Goal: Task Accomplishment & Management: Manage account settings

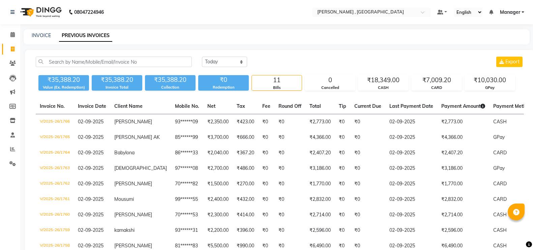
select select "[DATE]"
click at [11, 51] on icon at bounding box center [13, 48] width 4 height 5
select select "service"
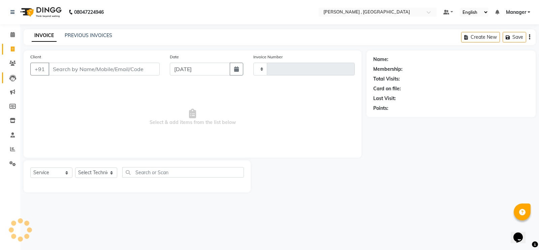
type input "1767"
select select "4283"
click at [96, 170] on select "Select Technician [PERSON_NAME] [PERSON_NAME] Manager [PERSON_NAME] Thangpi [PE…" at bounding box center [96, 172] width 42 height 10
select select "35418"
click at [75, 167] on select "Select Technician [PERSON_NAME] [PERSON_NAME] Manager [PERSON_NAME] Thangpi [PE…" at bounding box center [96, 172] width 42 height 10
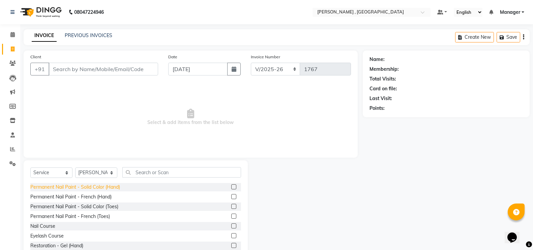
click at [99, 185] on div "Permanent Nail Paint - Solid Color (Hand)" at bounding box center [75, 187] width 90 height 7
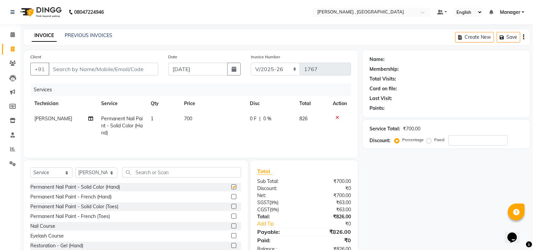
checkbox input "false"
click at [101, 71] on input "Client" at bounding box center [104, 69] width 110 height 13
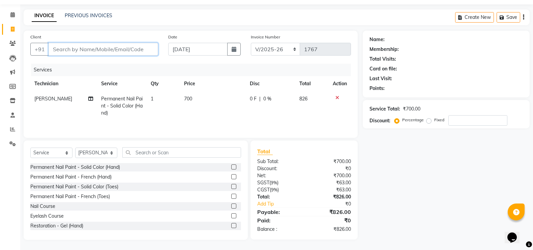
scroll to position [21, 0]
click at [113, 43] on input "Client" at bounding box center [104, 49] width 110 height 13
type input "9"
type input "0"
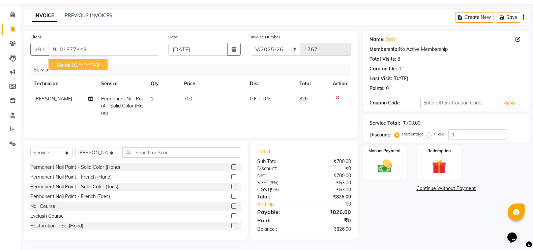
click at [75, 59] on button "Salini 91******43" at bounding box center [78, 64] width 59 height 11
type input "91******43"
click at [378, 156] on div "Manual Payment" at bounding box center [385, 163] width 46 height 36
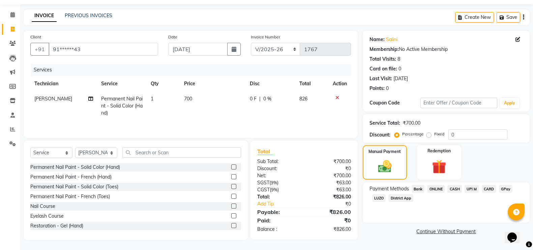
click at [502, 189] on span "GPay" at bounding box center [506, 189] width 14 height 8
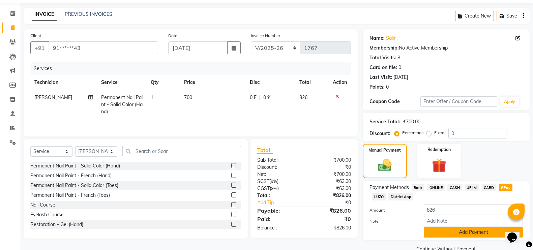
click at [436, 230] on button "Add Payment" at bounding box center [473, 232] width 99 height 10
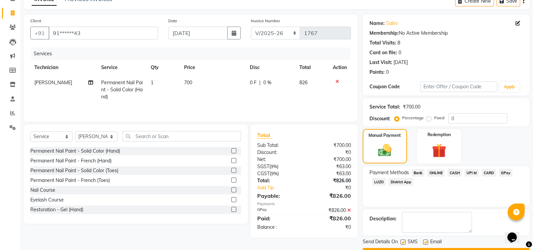
scroll to position [55, 0]
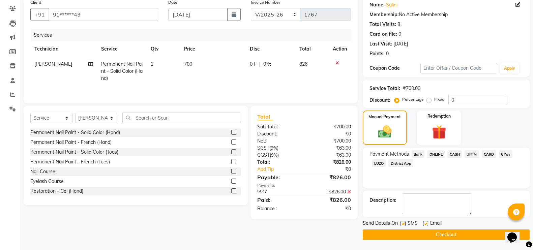
click at [416, 233] on button "Checkout" at bounding box center [446, 234] width 167 height 10
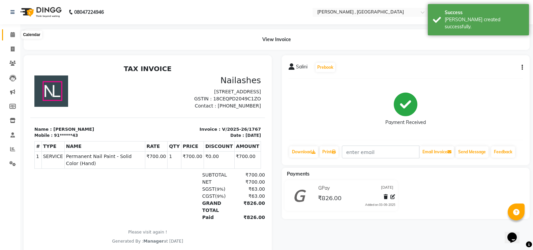
click at [9, 33] on span at bounding box center [13, 35] width 12 height 8
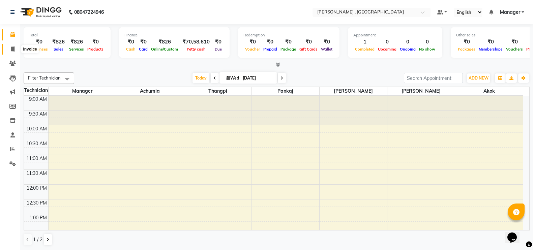
click at [8, 47] on span at bounding box center [13, 49] width 12 height 8
select select "service"
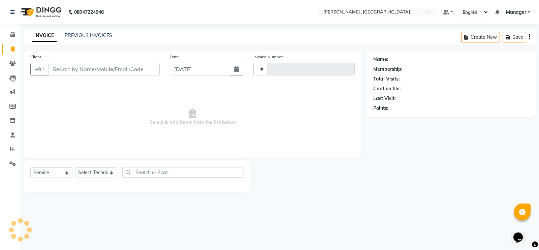
type input "1768"
select select "4283"
click at [108, 35] on link "PREVIOUS INVOICES" at bounding box center [89, 35] width 48 height 6
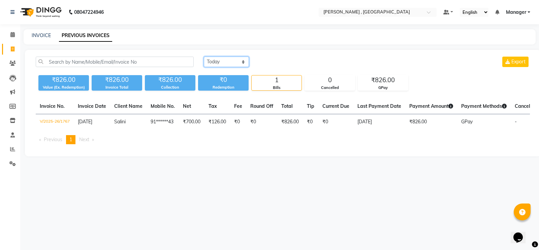
click at [230, 60] on select "[DATE] [DATE] Custom Range" at bounding box center [226, 62] width 45 height 10
select select "range"
click at [204, 57] on select "[DATE] [DATE] Custom Range" at bounding box center [226, 62] width 45 height 10
click at [262, 65] on input "[DATE]" at bounding box center [281, 61] width 47 height 9
select select "9"
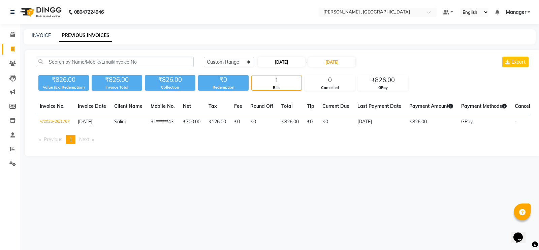
select select "2025"
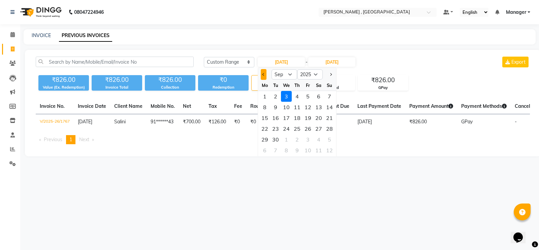
click at [264, 76] on button "Previous month" at bounding box center [264, 74] width 6 height 11
select select "8"
click at [305, 99] on div "1" at bounding box center [308, 96] width 11 height 11
type input "[DATE]"
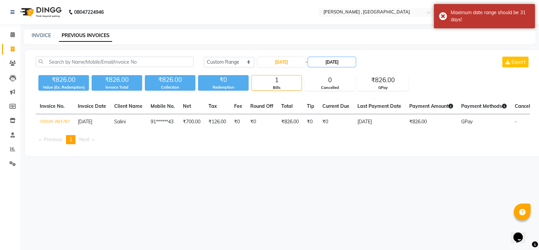
click at [355, 62] on input "[DATE]" at bounding box center [331, 61] width 47 height 9
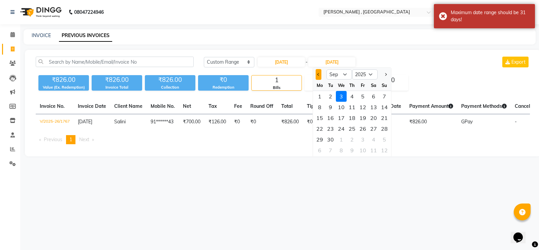
click at [318, 75] on span "Previous month" at bounding box center [318, 74] width 3 height 3
select select "8"
click at [339, 104] on div "6" at bounding box center [341, 107] width 11 height 11
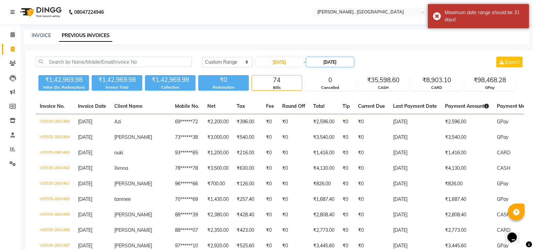
click at [353, 65] on input "[DATE]" at bounding box center [329, 61] width 47 height 9
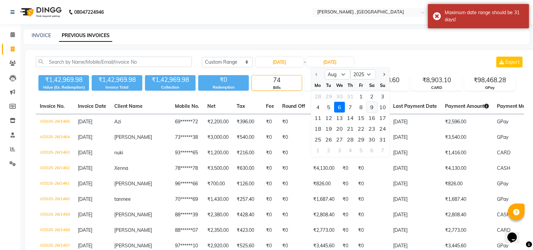
click at [372, 111] on div "9" at bounding box center [371, 107] width 11 height 11
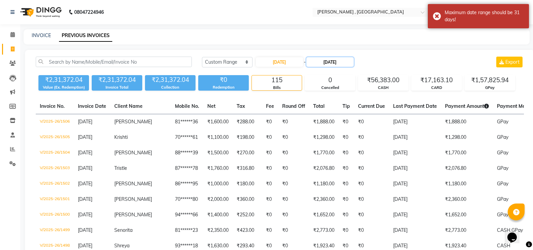
click at [353, 61] on input "[DATE]" at bounding box center [329, 61] width 47 height 9
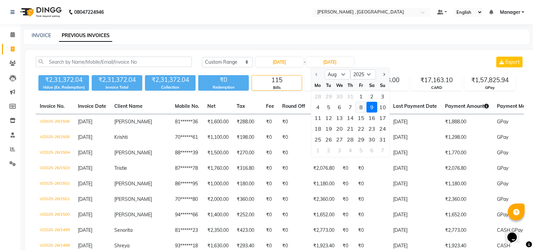
click at [357, 106] on div "8" at bounding box center [360, 107] width 11 height 11
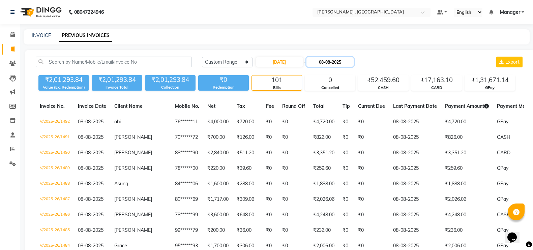
click at [353, 62] on input "08-08-2025" at bounding box center [329, 61] width 47 height 9
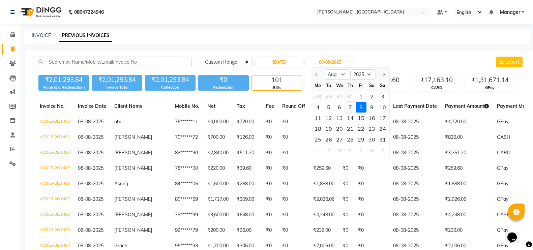
click at [350, 105] on div "7" at bounding box center [350, 107] width 11 height 11
type input "[DATE]"
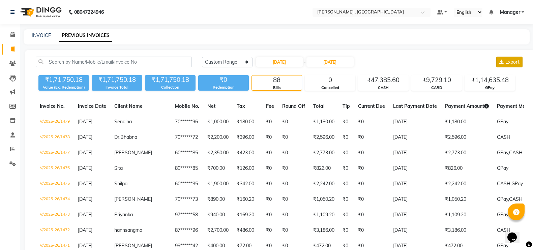
click at [509, 60] on span "Export" at bounding box center [512, 62] width 14 height 6
click at [301, 61] on input "[DATE]" at bounding box center [279, 61] width 47 height 9
select select "8"
select select "2025"
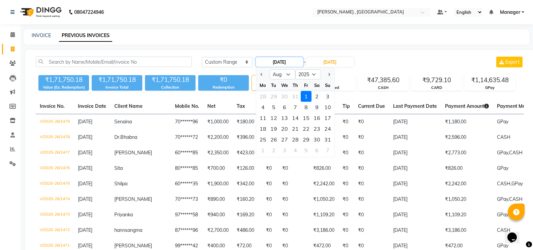
click at [303, 61] on input "[DATE]" at bounding box center [279, 61] width 47 height 9
click at [304, 110] on div "8" at bounding box center [306, 107] width 11 height 11
type input "08-08-2025"
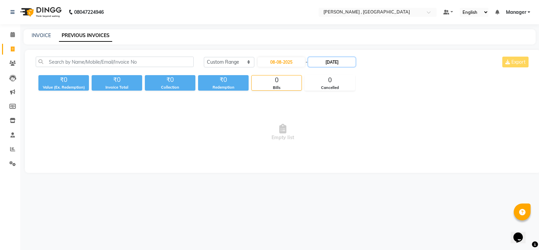
click at [355, 60] on input "[DATE]" at bounding box center [331, 61] width 47 height 9
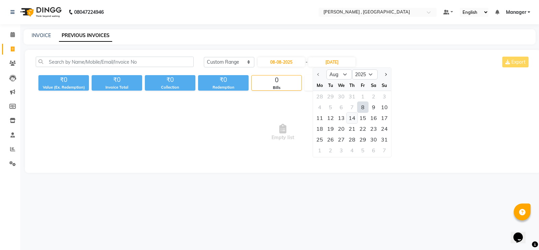
click at [355, 119] on div "14" at bounding box center [352, 118] width 11 height 11
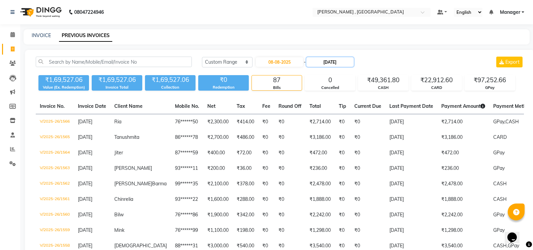
click at [353, 63] on input "[DATE]" at bounding box center [329, 61] width 47 height 9
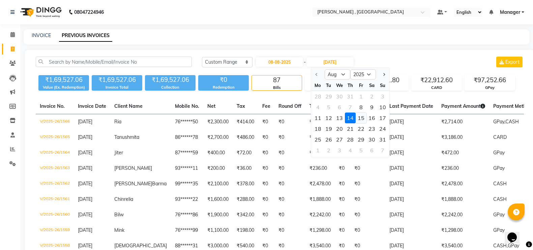
click at [361, 119] on div "15" at bounding box center [360, 118] width 11 height 11
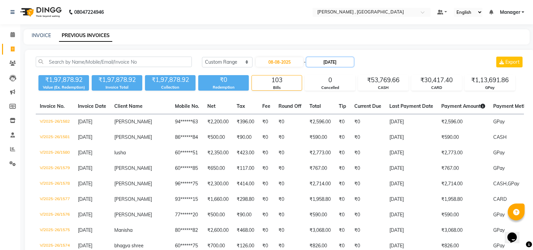
click at [353, 59] on input "[DATE]" at bounding box center [329, 61] width 47 height 9
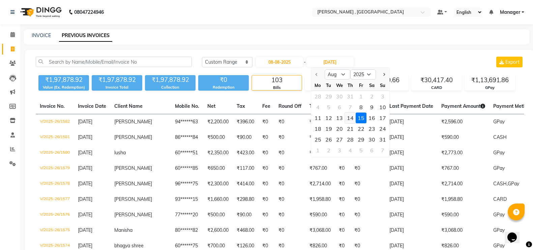
click at [350, 118] on div "14" at bounding box center [350, 118] width 11 height 11
type input "[DATE]"
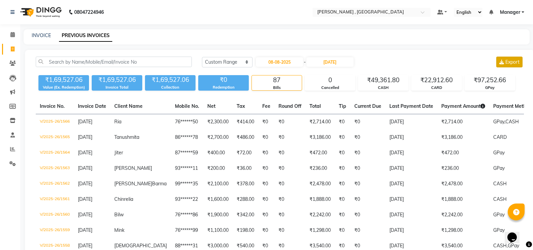
click at [503, 60] on icon at bounding box center [501, 62] width 5 height 5
click at [299, 62] on input "08-08-2025" at bounding box center [279, 61] width 47 height 9
select select "8"
select select "2025"
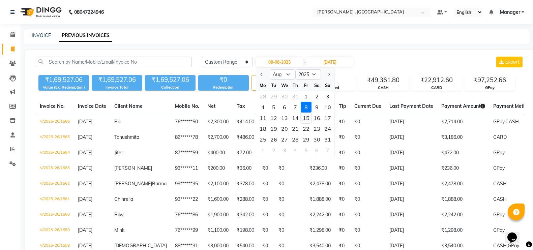
click at [310, 120] on div "15" at bounding box center [306, 118] width 11 height 11
type input "[DATE]"
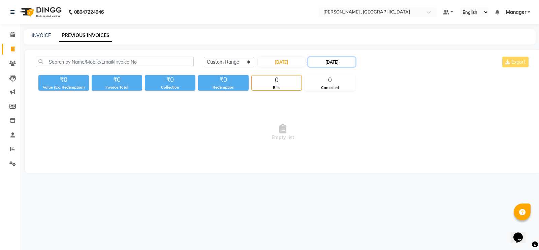
click at [355, 63] on input "[DATE]" at bounding box center [331, 61] width 47 height 9
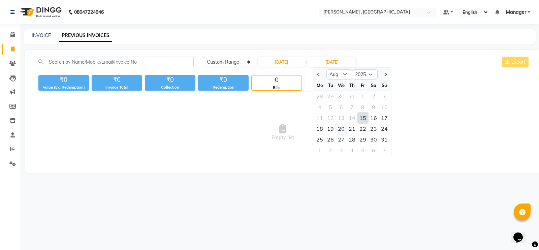
click at [342, 128] on div "20" at bounding box center [341, 128] width 11 height 11
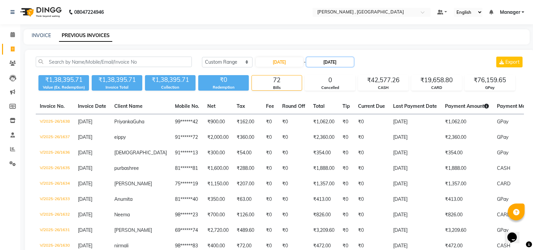
click at [353, 63] on input "[DATE]" at bounding box center [329, 61] width 47 height 9
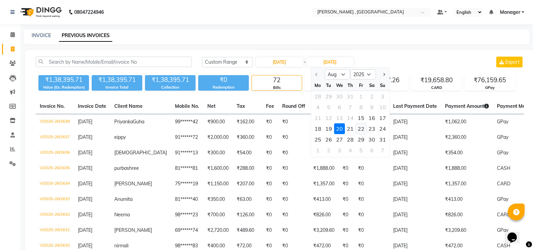
click at [360, 132] on div "22" at bounding box center [360, 128] width 11 height 11
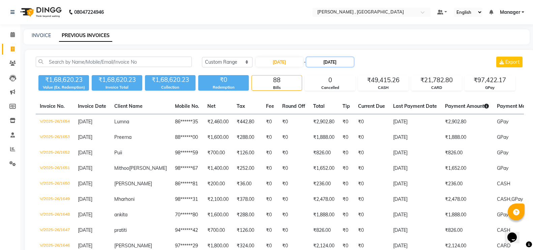
click at [353, 62] on input "[DATE]" at bounding box center [329, 61] width 47 height 9
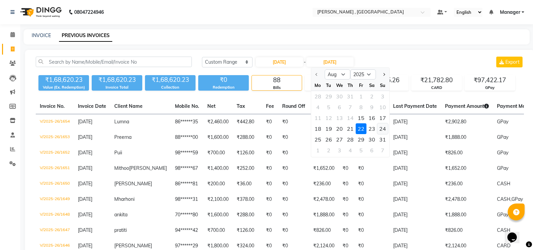
click at [381, 132] on div "24" at bounding box center [382, 128] width 11 height 11
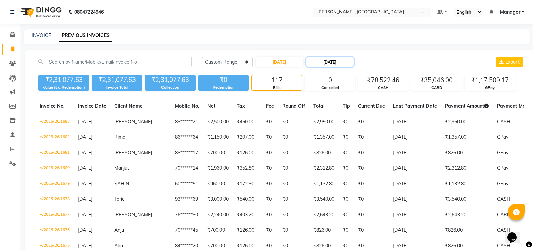
click at [353, 63] on input "[DATE]" at bounding box center [329, 61] width 47 height 9
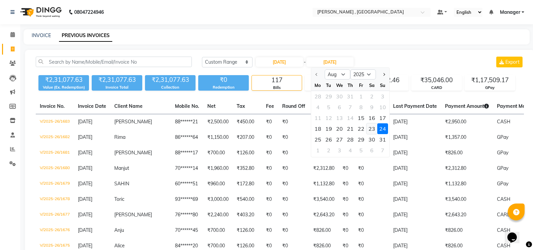
click at [371, 129] on div "23" at bounding box center [371, 128] width 11 height 11
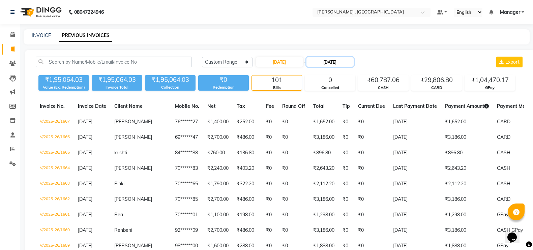
click at [353, 62] on input "[DATE]" at bounding box center [329, 61] width 47 height 9
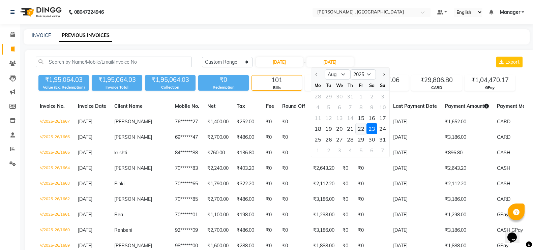
click at [359, 128] on div "22" at bounding box center [360, 128] width 11 height 11
type input "[DATE]"
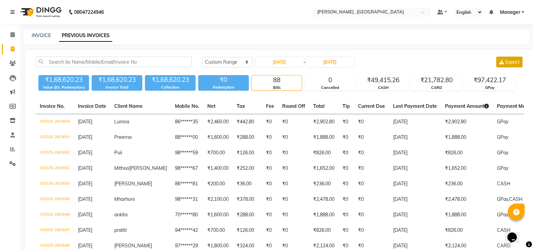
click at [511, 64] on span "Export" at bounding box center [512, 62] width 14 height 6
click at [300, 59] on input "[DATE]" at bounding box center [279, 61] width 47 height 9
select select "8"
select select "2025"
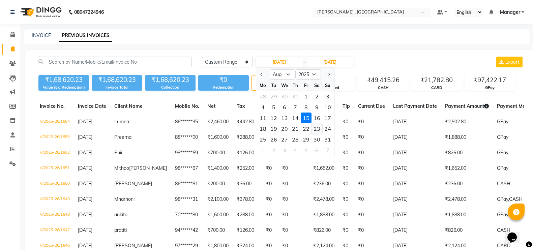
click at [320, 131] on div "23" at bounding box center [316, 128] width 11 height 11
type input "[DATE]"
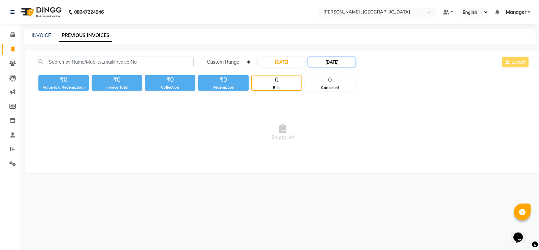
click at [355, 62] on input "[DATE]" at bounding box center [331, 61] width 47 height 9
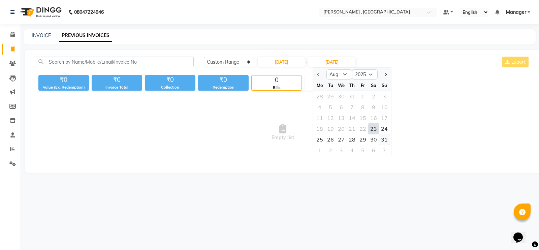
click at [386, 138] on div "31" at bounding box center [384, 139] width 11 height 11
type input "[DATE]"
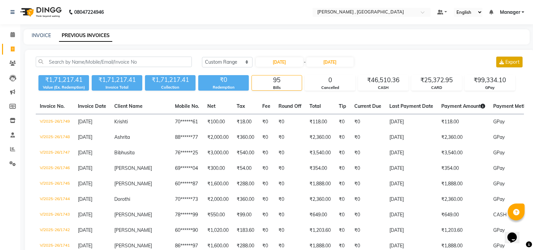
click at [498, 63] on button "Export" at bounding box center [509, 62] width 26 height 11
